Goal: Task Accomplishment & Management: Manage account settings

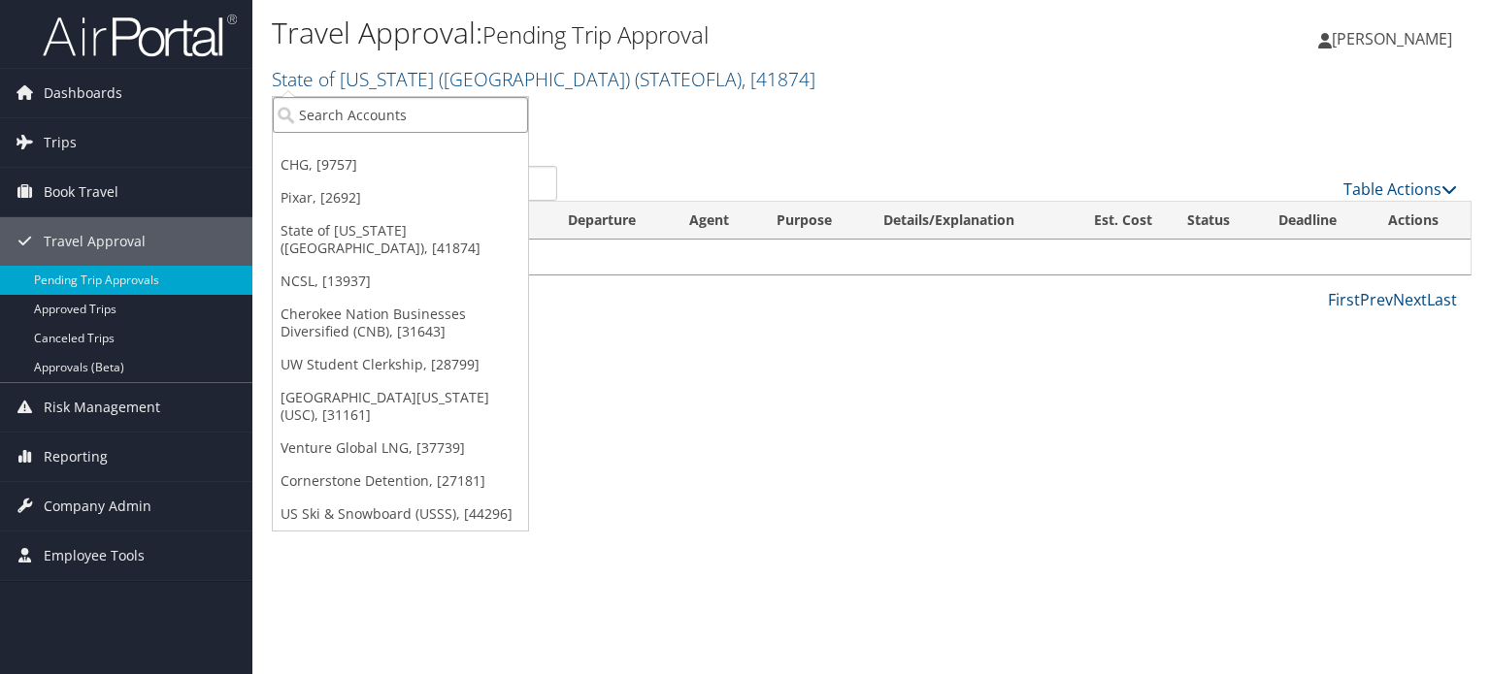
click at [423, 119] on input "search" at bounding box center [400, 115] width 255 height 36
type input "Stateof"
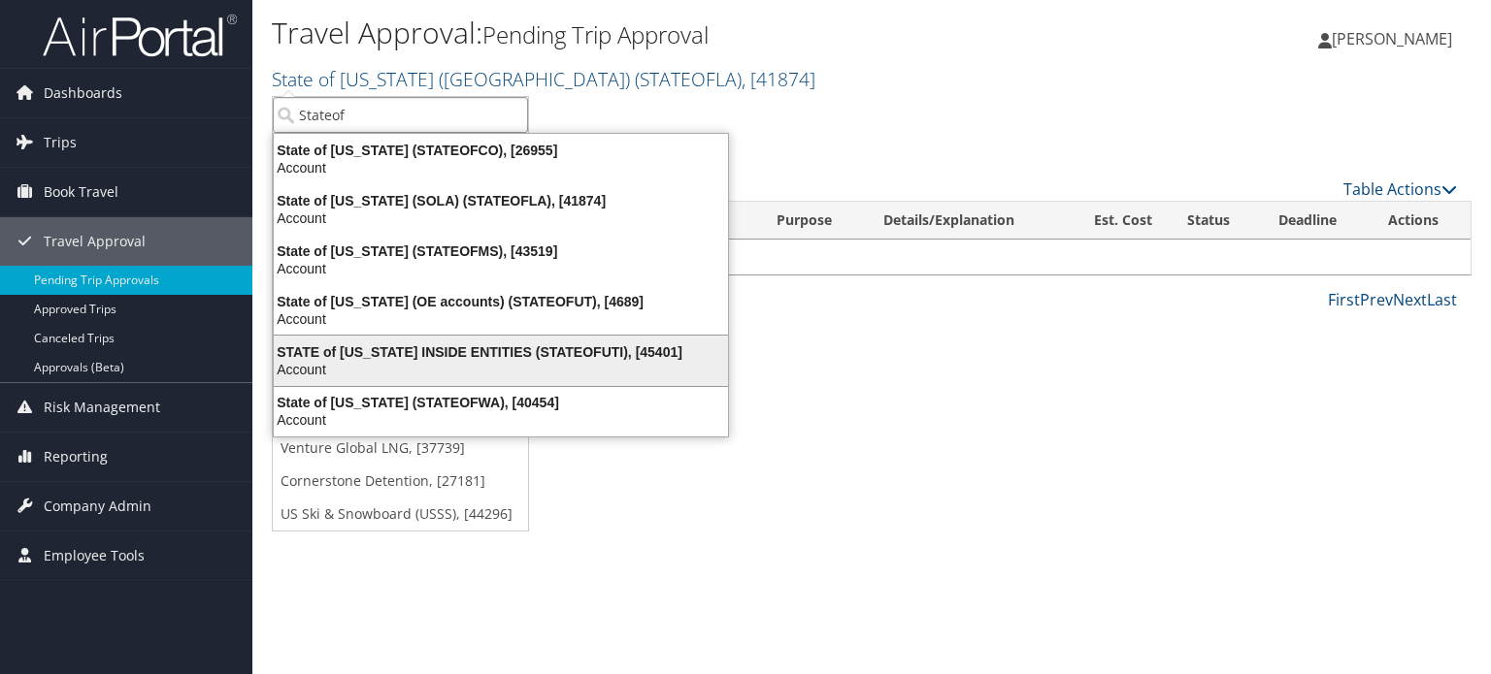
click at [462, 366] on div "Account" at bounding box center [500, 369] width 477 height 17
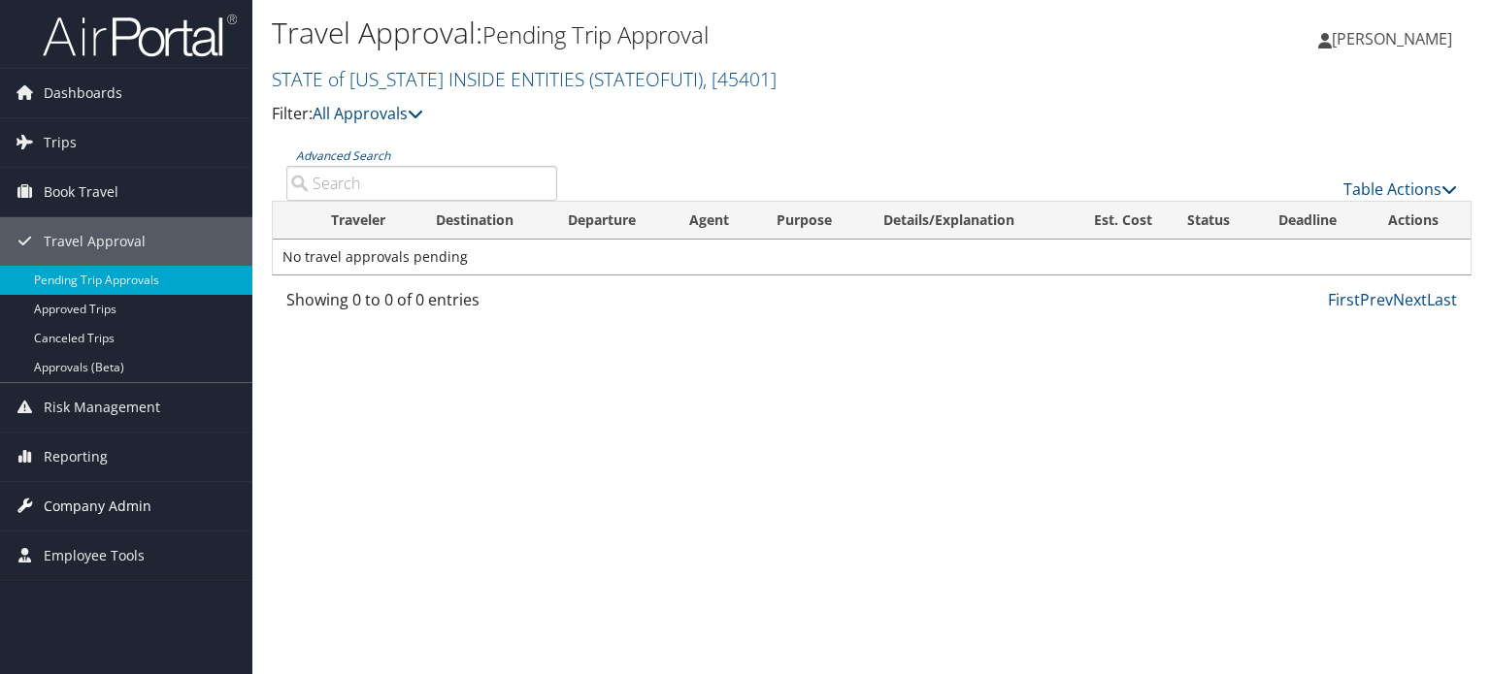
click at [101, 500] on span "Company Admin" at bounding box center [98, 506] width 108 height 49
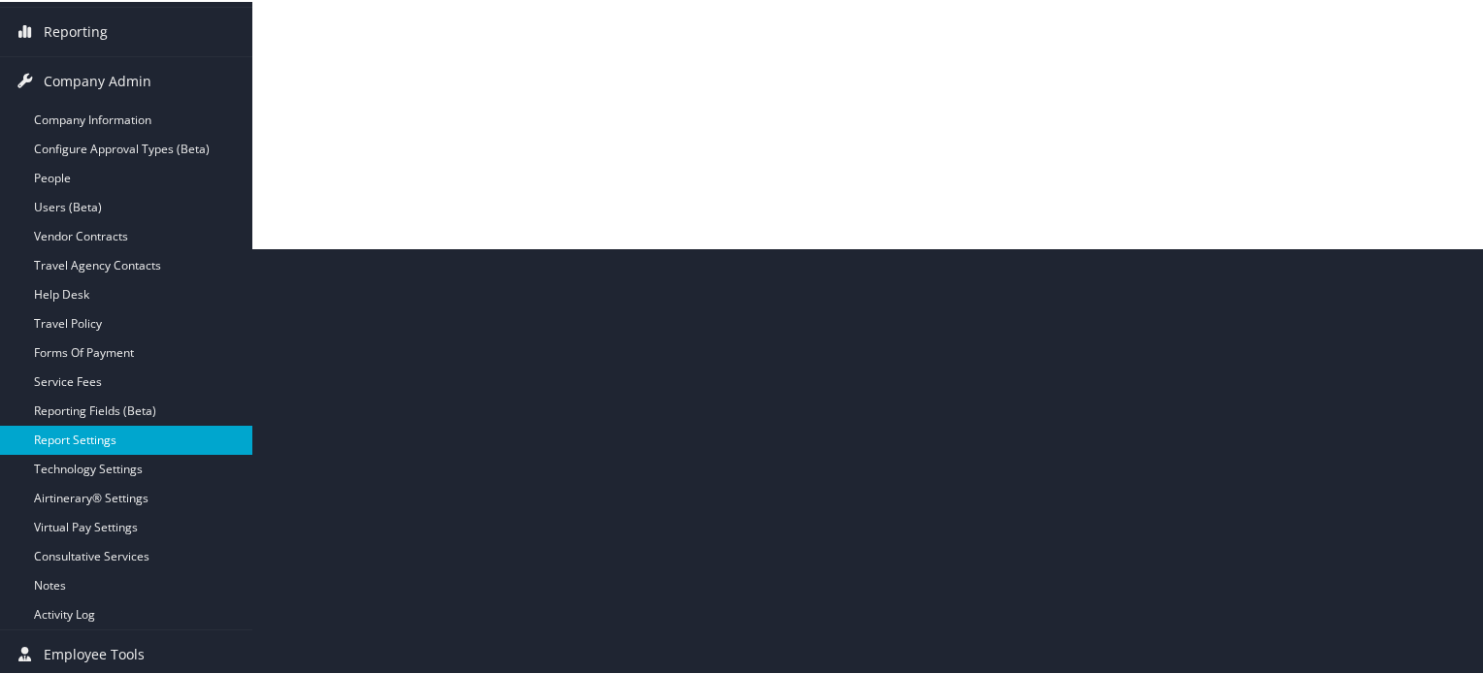
scroll to position [429, 0]
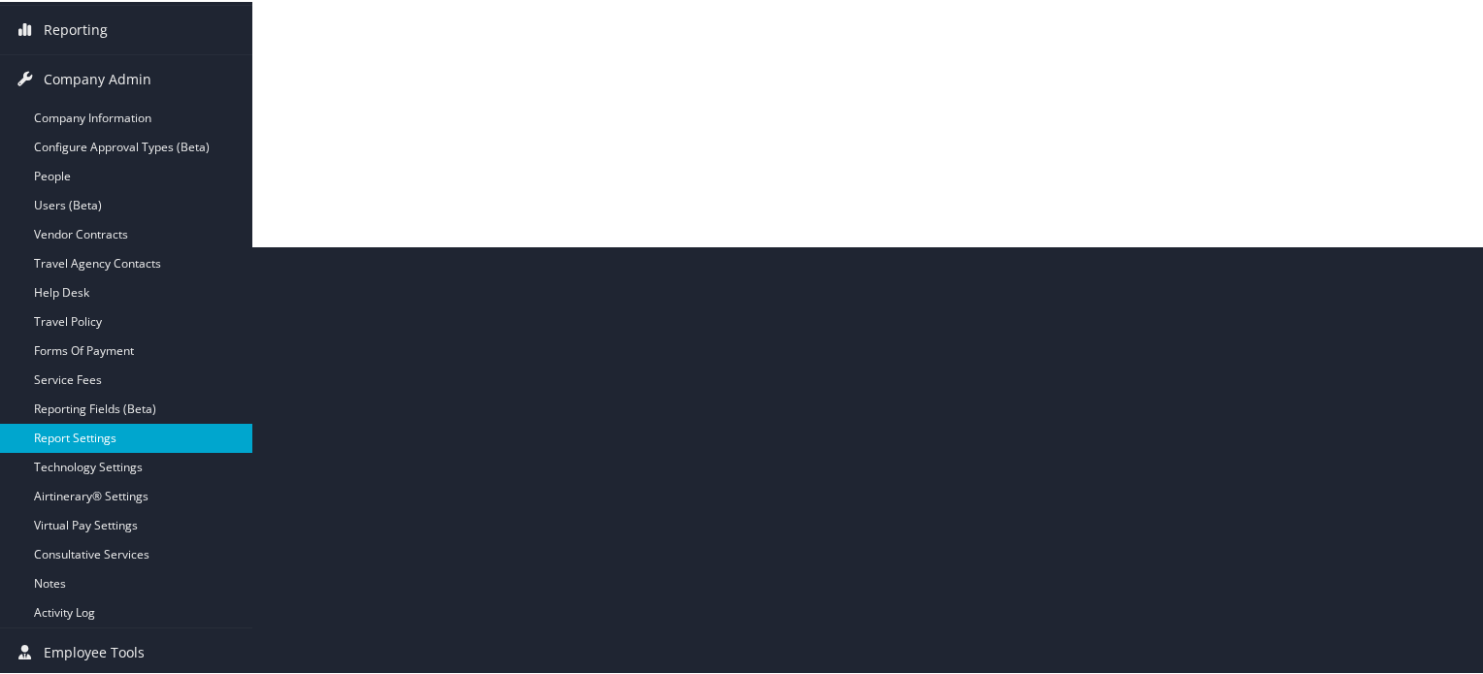
click at [110, 431] on link "Report Settings" at bounding box center [126, 436] width 252 height 29
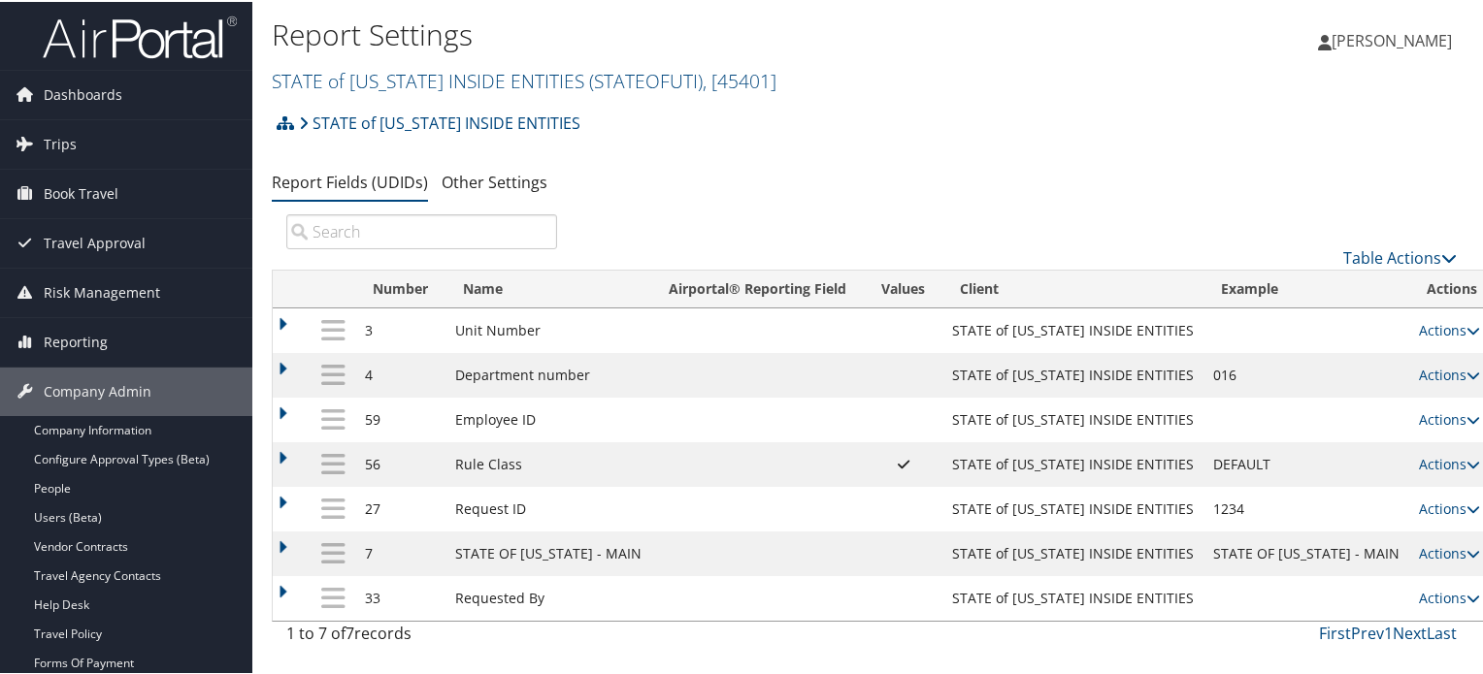
scroll to position [97, 0]
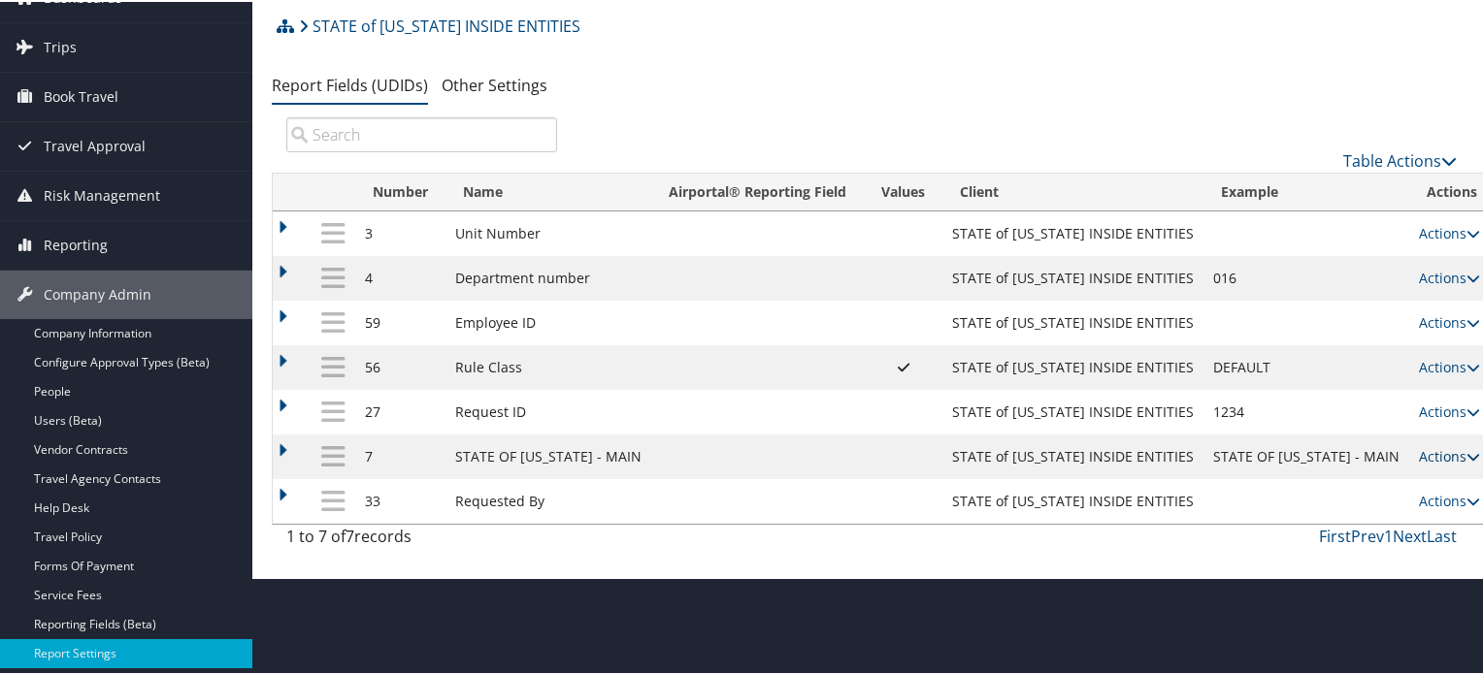
click at [1466, 456] on icon at bounding box center [1473, 455] width 14 height 14
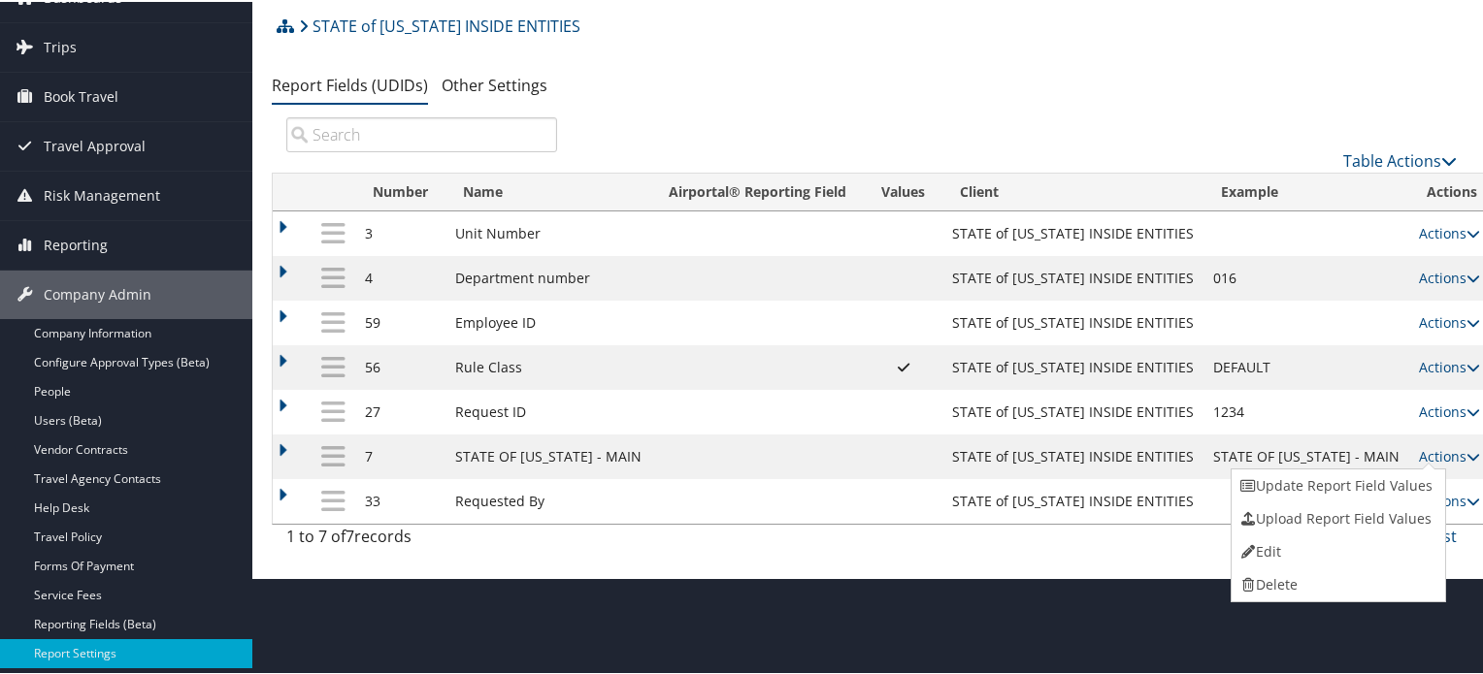
click at [1062, 49] on div "STATE of [US_STATE] INSIDE ENTITIES Account Structure STATE of [US_STATE] INSID…" at bounding box center [871, 31] width 1199 height 52
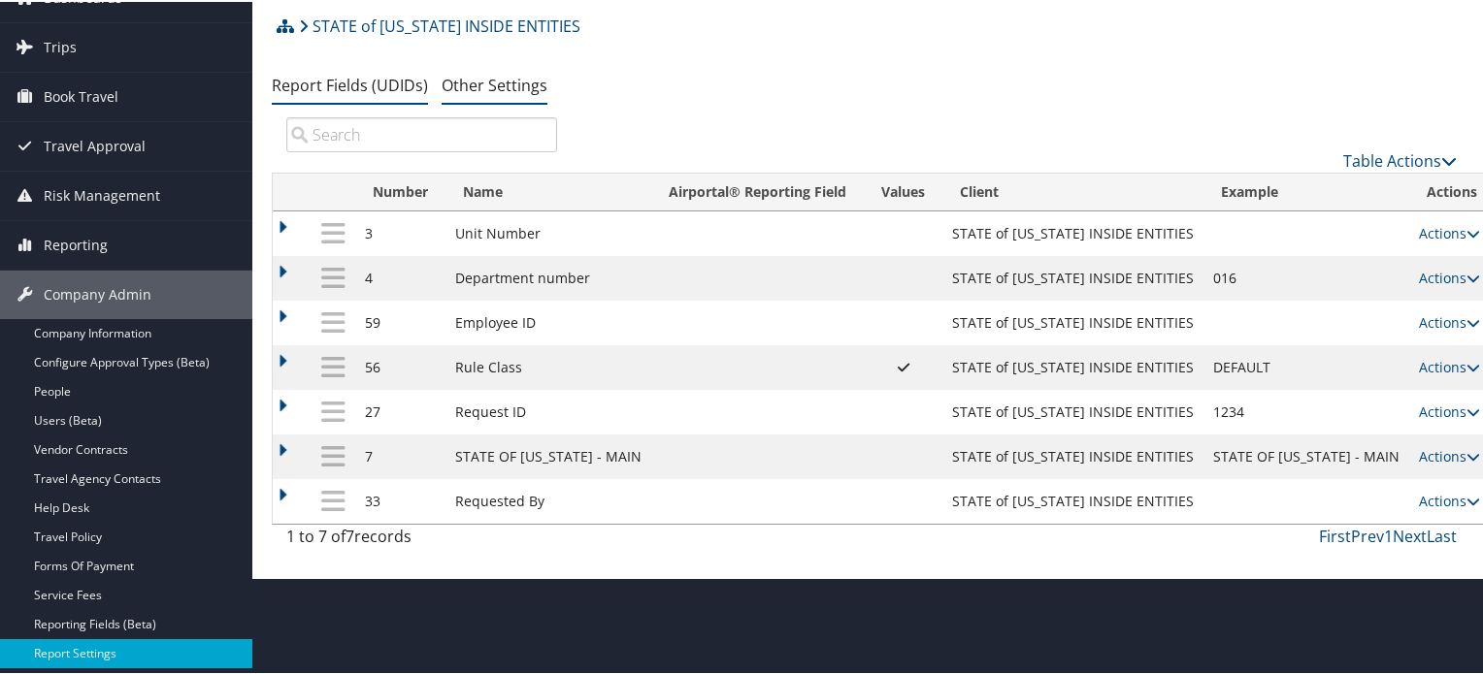
click at [503, 82] on link "Other Settings" at bounding box center [495, 83] width 106 height 21
